Goal: Information Seeking & Learning: Learn about a topic

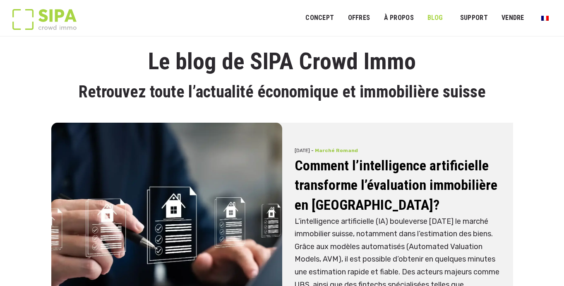
click at [347, 194] on h2 "Comment l’intelligence artificielle transforme l’évaluation immobilière en [GEO…" at bounding box center [398, 185] width 206 height 59
click at [344, 215] on p "L’intelligence artificielle (IA) bouleverse aujourd’hui le marché immobilier su…" at bounding box center [398, 265] width 206 height 101
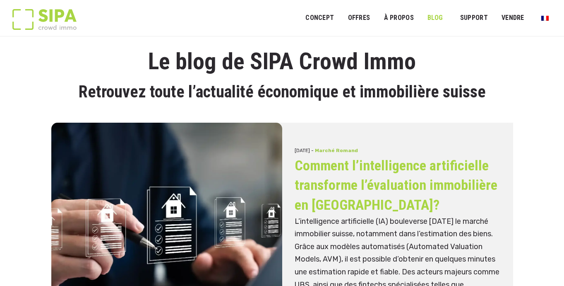
click at [344, 201] on link "Comment l’intelligence artificielle transforme l’évaluation immobilière en Suis…" at bounding box center [396, 185] width 203 height 56
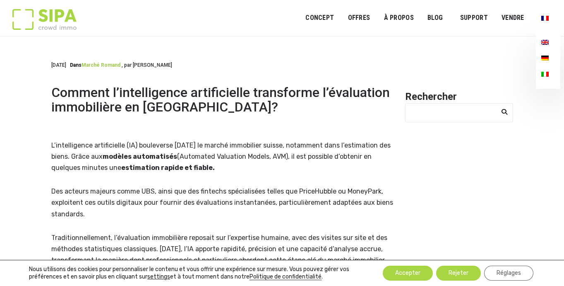
click at [545, 40] on img "Menu principal" at bounding box center [545, 42] width 7 height 5
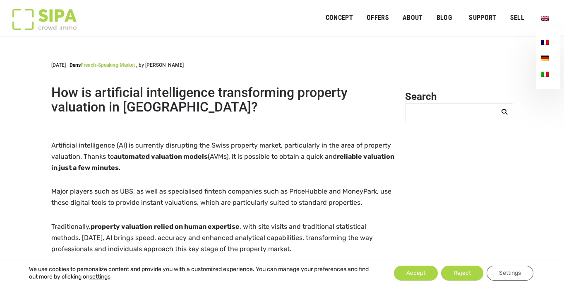
click at [543, 53] on link "Primary menu" at bounding box center [545, 59] width 18 height 16
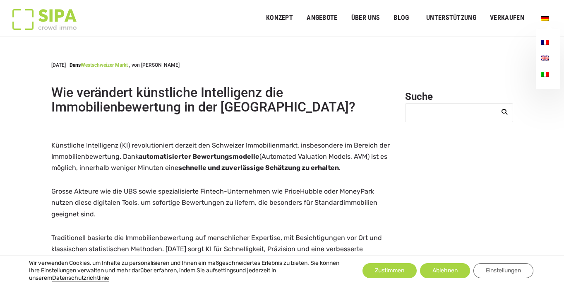
click at [548, 74] on img "Primäres Menü" at bounding box center [545, 74] width 7 height 5
